Goal: Transaction & Acquisition: Purchase product/service

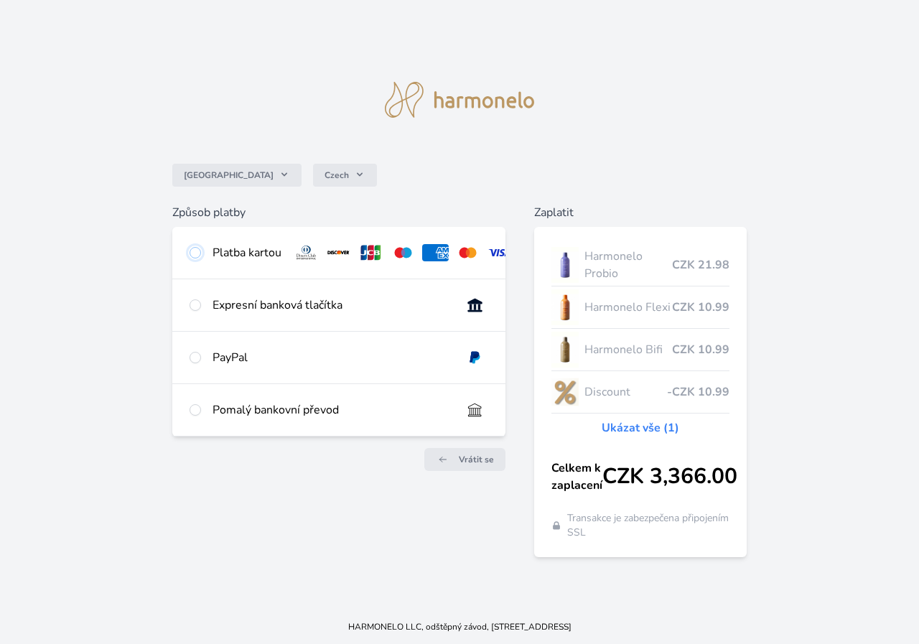
click at [197, 252] on input "radio" at bounding box center [195, 252] width 11 height 11
radio input "true"
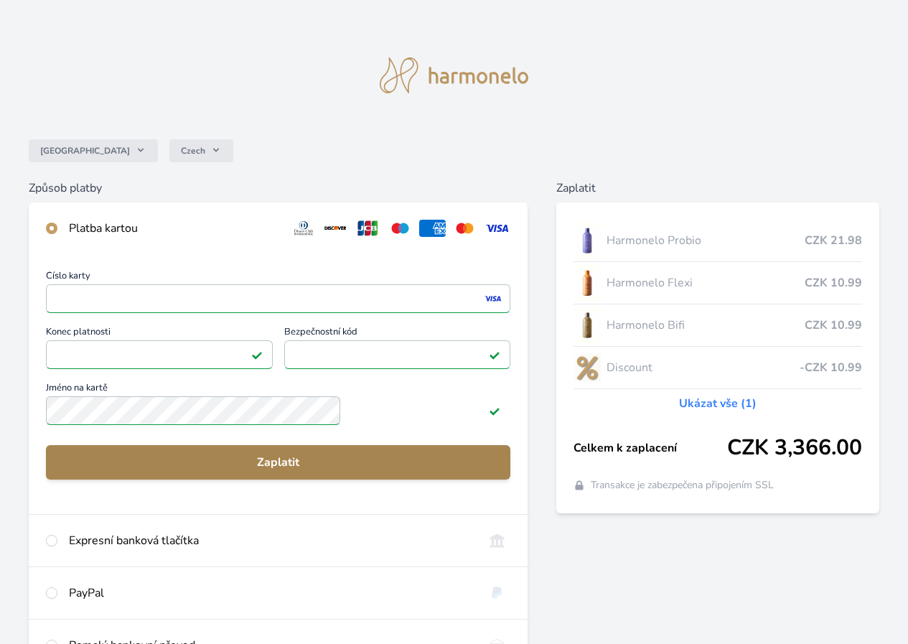
click at [335, 471] on span "Zaplatit" at bounding box center [278, 462] width 442 height 17
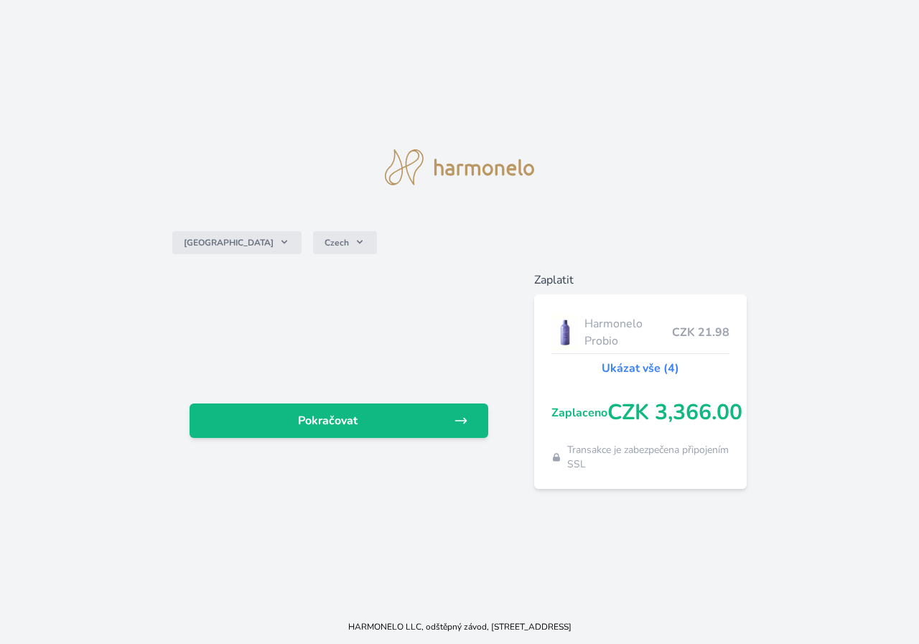
click at [428, 126] on div at bounding box center [459, 167] width 207 height 93
drag, startPoint x: 650, startPoint y: 178, endPoint x: 655, endPoint y: 149, distance: 29.9
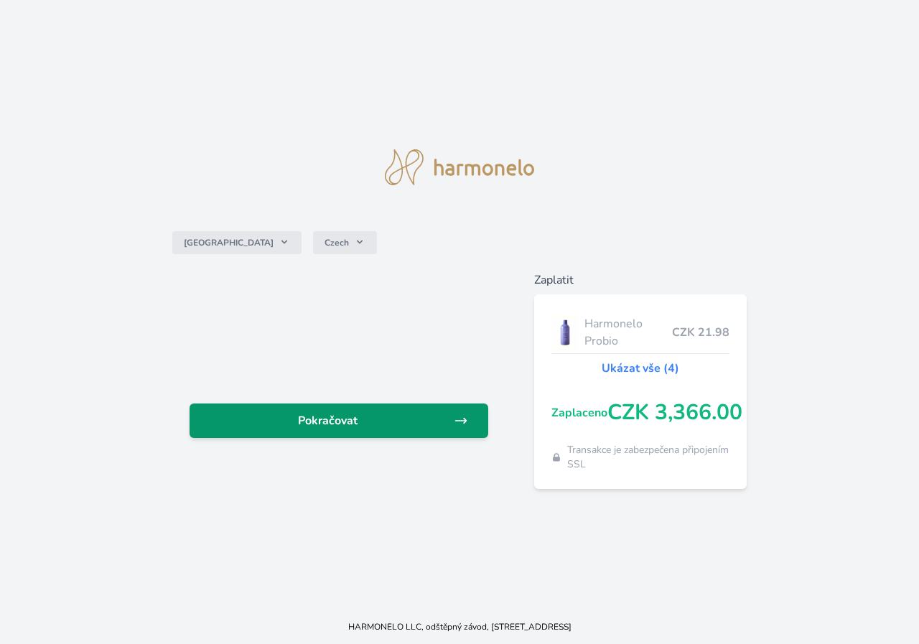
click at [401, 430] on link "Pokračovat" at bounding box center [339, 421] width 299 height 34
